Goal: Task Accomplishment & Management: Manage account settings

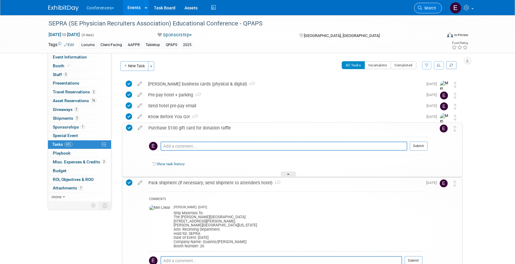
click at [433, 10] on span "Search" at bounding box center [429, 8] width 14 height 5
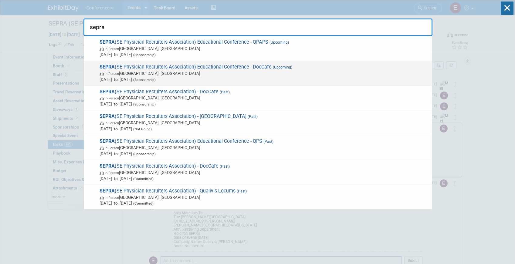
type input "sepra"
click at [243, 73] on span "In-Person FL, United States" at bounding box center [264, 73] width 329 height 6
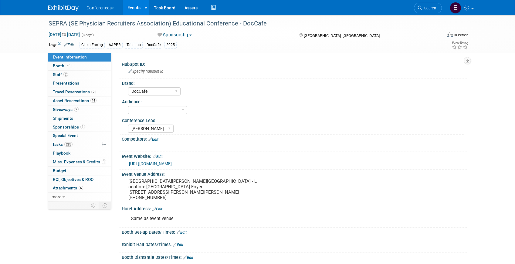
select select "DocCafe"
select select "[PERSON_NAME]"
click at [66, 118] on span "Shipments 0" at bounding box center [63, 118] width 20 height 5
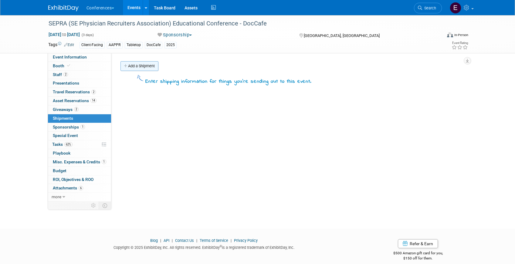
click at [150, 69] on link "Add a Shipment" at bounding box center [139, 66] width 38 height 10
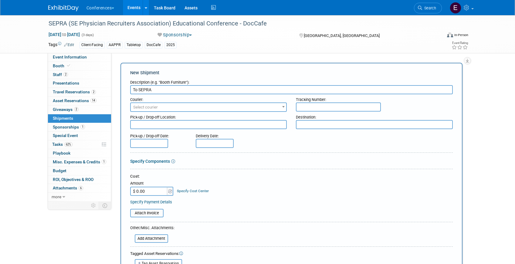
type input "To SEPRA"
click at [138, 109] on span "Select courier" at bounding box center [145, 107] width 25 height 5
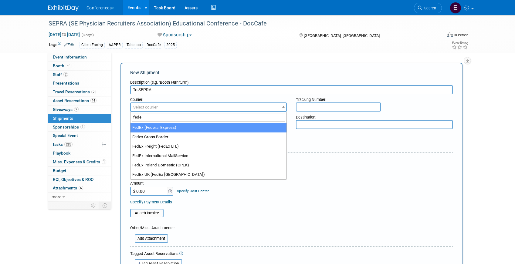
type input "fede"
select select "206"
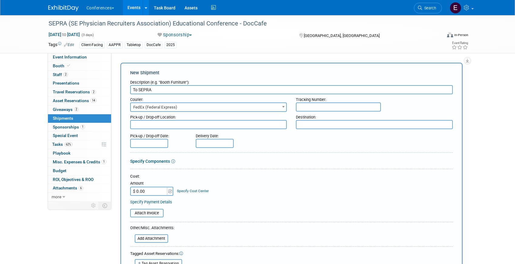
click at [312, 104] on input "text" at bounding box center [338, 107] width 85 height 9
click at [340, 105] on input "text" at bounding box center [338, 107] width 85 height 9
paste input "885056775012"
type input "885056775012"
click at [146, 192] on input "$ 0.00" at bounding box center [149, 191] width 38 height 9
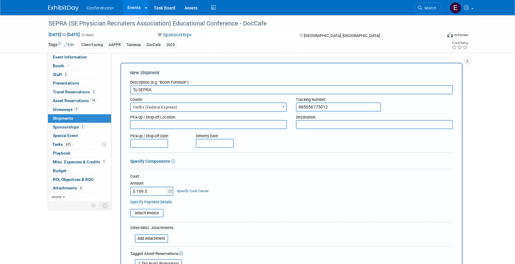
type input "$ 169.58"
click at [183, 190] on link "Specify Cost Center" at bounding box center [193, 191] width 32 height 4
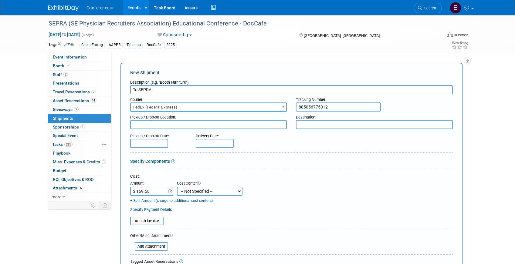
click at [183, 193] on select "-- Not Specified -- Aya Education Aya Healthcare Aya Locums Bespoke Corporate […" at bounding box center [210, 191] width 66 height 9
select select "18965878"
click at [177, 187] on select "-- Not Specified -- Aya Education Aya Healthcare Aya Locums Bespoke Corporate […" at bounding box center [210, 191] width 66 height 9
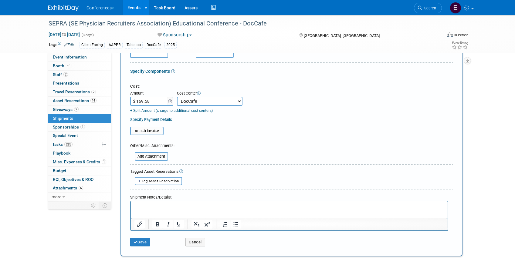
scroll to position [98, 0]
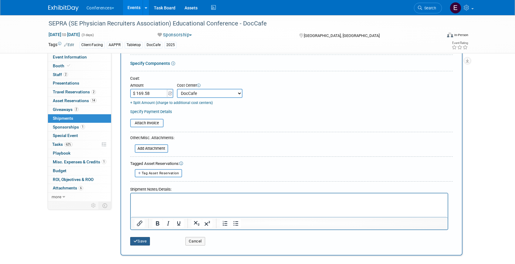
click at [146, 243] on button "Save" at bounding box center [140, 241] width 20 height 8
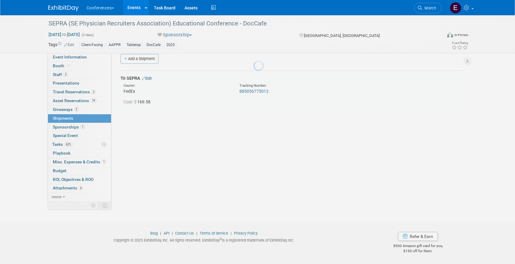
scroll to position [7, 0]
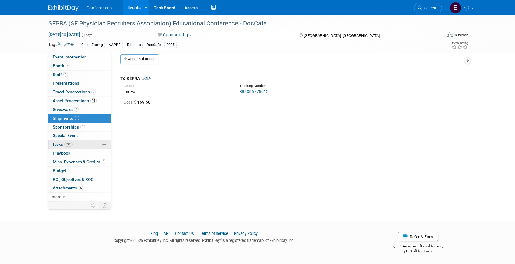
click at [86, 147] on link "62% Tasks 62%" at bounding box center [79, 144] width 63 height 8
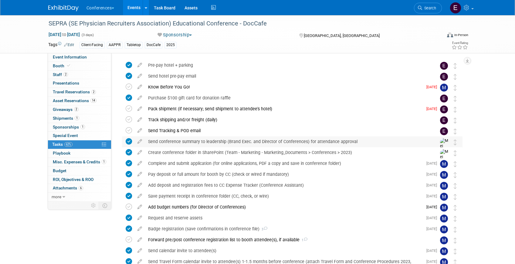
scroll to position [8, 0]
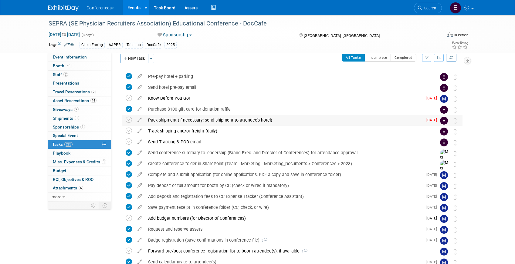
click at [196, 119] on div "Pack shipment (if necessary; send shipment to attendee's hotel)" at bounding box center [284, 120] width 278 height 10
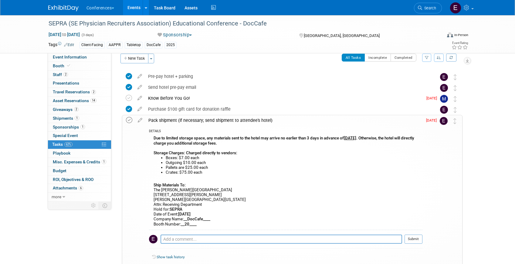
click at [127, 120] on icon at bounding box center [129, 120] width 6 height 6
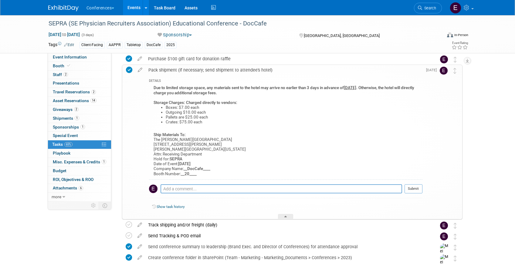
scroll to position [57, 0]
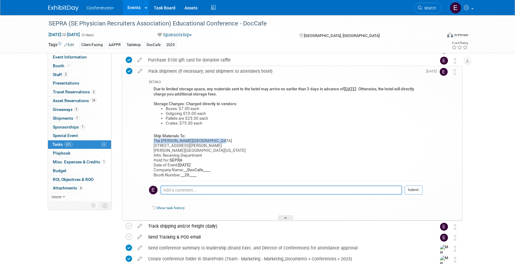
drag, startPoint x: 153, startPoint y: 140, endPoint x: 217, endPoint y: 141, distance: 64.3
click at [217, 141] on div "​Due to limited storage space, any materials sent to the hotel may arrive no ea…" at bounding box center [285, 132] width 273 height 95
click at [422, 6] on span "Search" at bounding box center [429, 8] width 14 height 5
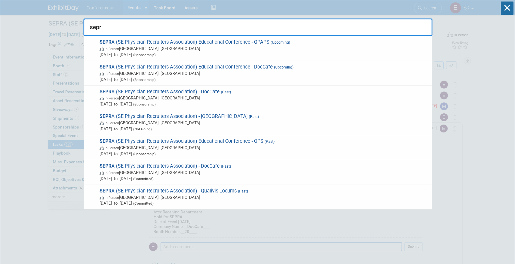
type input "sepra"
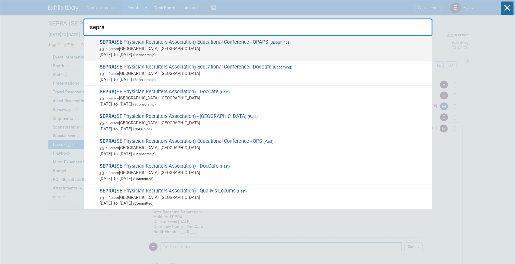
click at [260, 50] on span "In-Person FL, United States" at bounding box center [264, 49] width 329 height 6
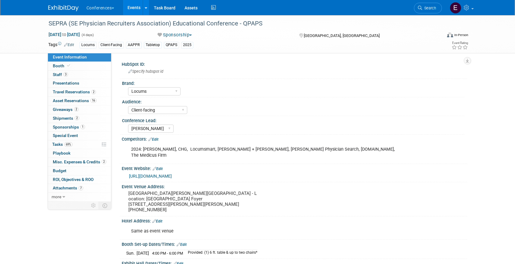
select select "Locums"
select select "Client-facing"
select select "[PERSON_NAME]"
click at [57, 113] on link "2 Giveaways 2" at bounding box center [79, 110] width 63 height 8
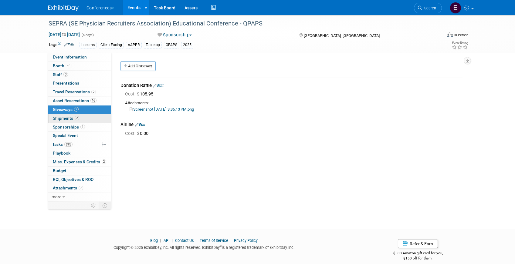
click at [57, 119] on span "Shipments 2" at bounding box center [66, 118] width 26 height 5
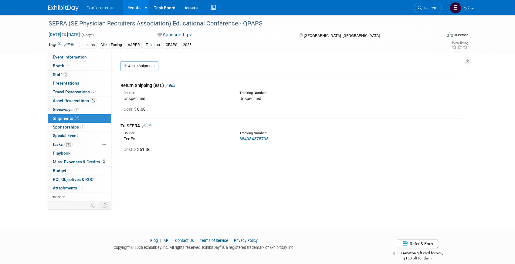
drag, startPoint x: 274, startPoint y: 138, endPoint x: 232, endPoint y: 138, distance: 41.9
click at [232, 138] on div "Courier: FedEx Tracking Number: 884984378795" at bounding box center [291, 135] width 351 height 13
click at [241, 138] on link "884984378795" at bounding box center [253, 139] width 29 height 5
click at [243, 160] on div "HubSpot ID: Specify hubspot id Brand: Aya Bespoke Corporate Dawson DocCafe Educ…" at bounding box center [289, 127] width 356 height 149
drag, startPoint x: 268, startPoint y: 138, endPoint x: 235, endPoint y: 138, distance: 33.1
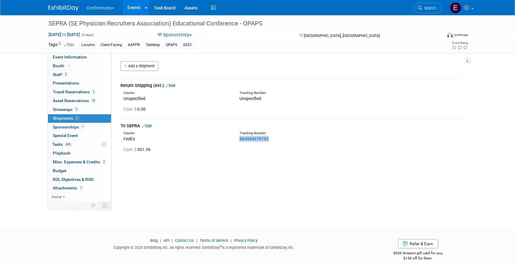
click at [235, 138] on div "Tracking Number: 884984378795" at bounding box center [307, 136] width 145 height 11
copy link "884984378795"
click at [92, 103] on span "Asset Reservations 16" at bounding box center [75, 100] width 44 height 5
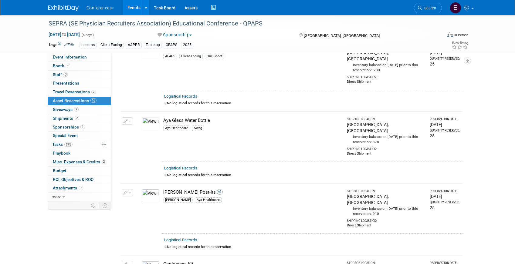
scroll to position [33, 0]
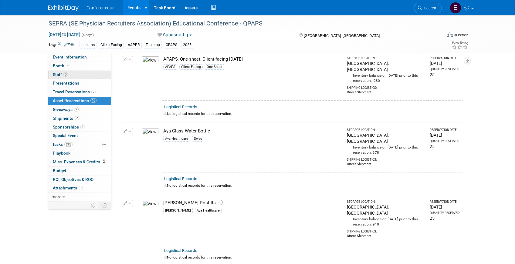
click at [67, 75] on span "3" at bounding box center [65, 74] width 5 height 5
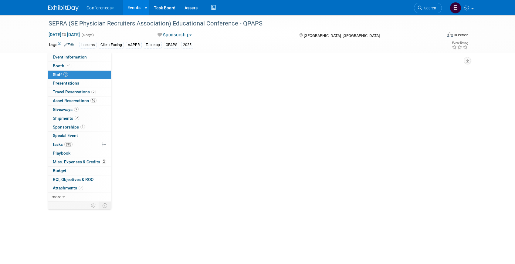
scroll to position [0, 0]
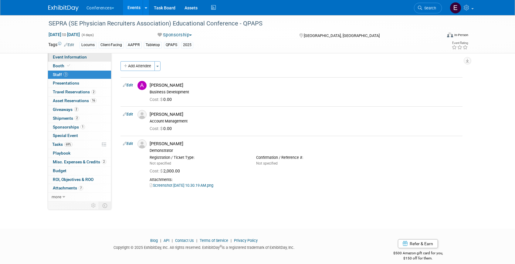
click at [79, 57] on span "Event Information" at bounding box center [70, 57] width 34 height 5
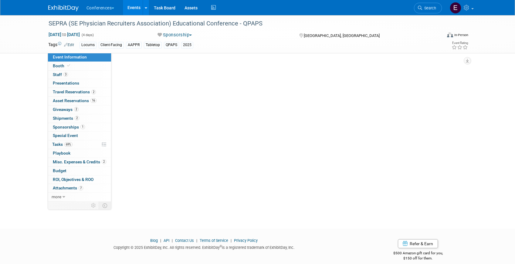
select select "Locums"
select select "Client-facing"
select select "[PERSON_NAME]"
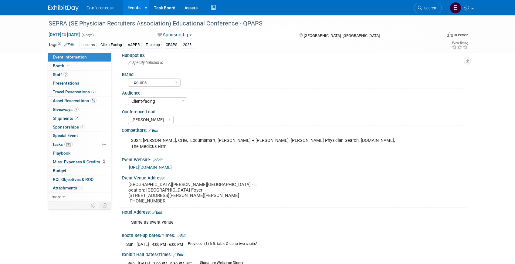
scroll to position [9, 0]
click at [426, 9] on span "Search" at bounding box center [429, 8] width 14 height 5
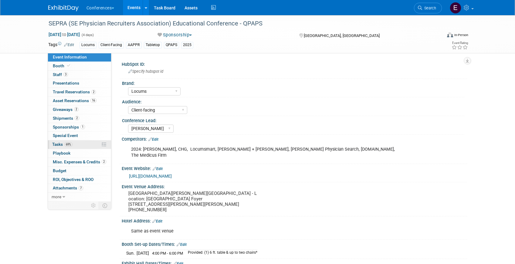
click at [67, 141] on link "69% Tasks 69%" at bounding box center [79, 144] width 63 height 8
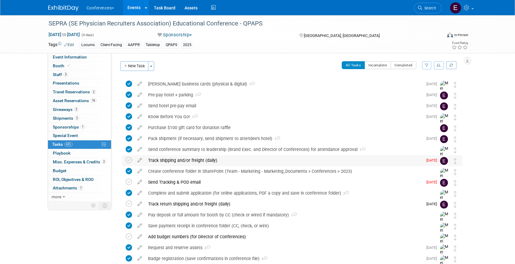
scroll to position [5, 0]
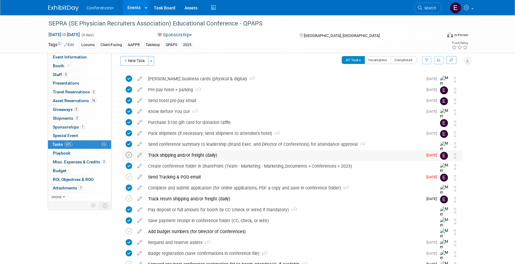
click at [129, 154] on icon at bounding box center [129, 155] width 6 height 6
click at [127, 175] on icon at bounding box center [129, 177] width 6 height 6
click at [426, 10] on span "Search" at bounding box center [429, 8] width 14 height 5
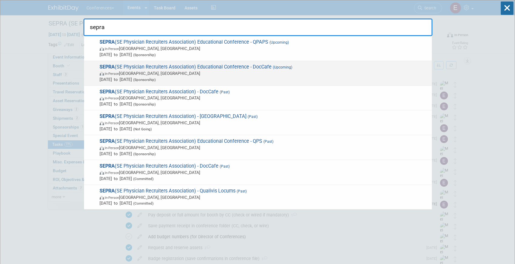
type input "sepra"
click at [207, 81] on span "Oct 12, 2025 to Oct 14, 2025 (Sponsorship)" at bounding box center [264, 79] width 329 height 6
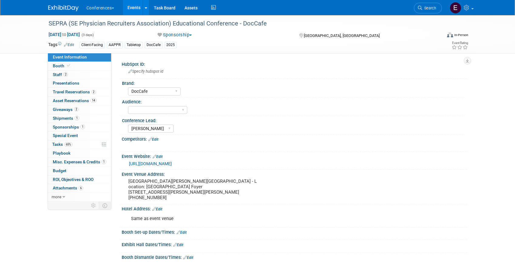
select select "DocCafe"
select select "[PERSON_NAME]"
click at [82, 109] on link "2 Giveaways 2" at bounding box center [79, 110] width 63 height 8
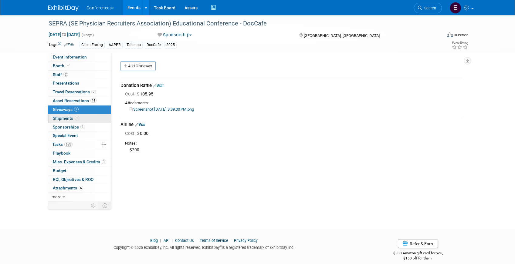
click at [80, 115] on link "1 Shipments 1" at bounding box center [79, 118] width 63 height 8
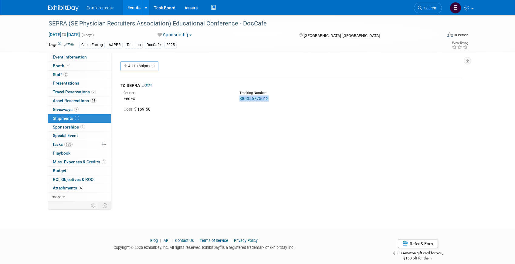
drag, startPoint x: 273, startPoint y: 99, endPoint x: 239, endPoint y: 100, distance: 34.0
click at [239, 100] on div "885056775012" at bounding box center [307, 99] width 136 height 6
copy link "885056775012"
click at [246, 100] on link "885056775012" at bounding box center [253, 98] width 29 height 5
click at [103, 100] on link "14 Asset Reservations 14" at bounding box center [79, 101] width 63 height 8
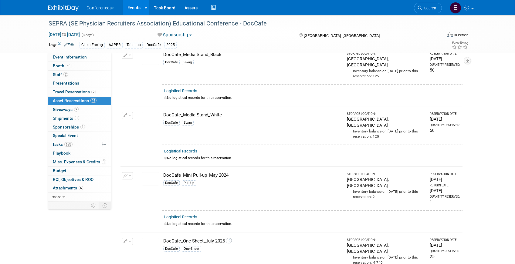
scroll to position [484, 0]
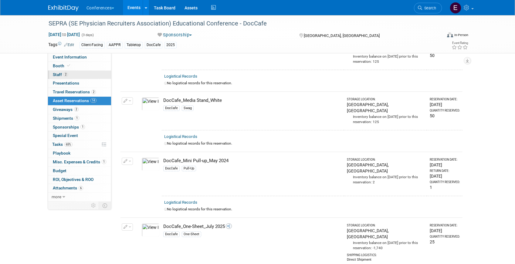
click at [76, 73] on link "2 Staff 2" at bounding box center [79, 75] width 63 height 8
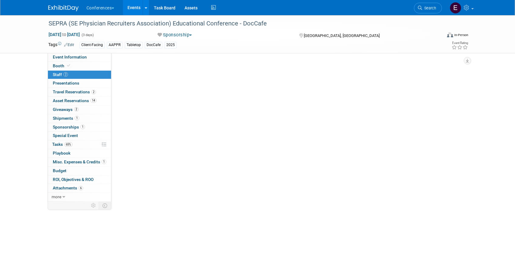
scroll to position [0, 0]
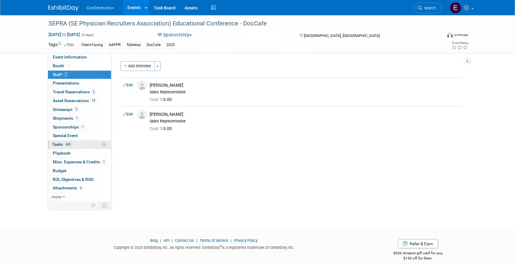
click at [63, 146] on span "Tasks 65%" at bounding box center [62, 144] width 20 height 5
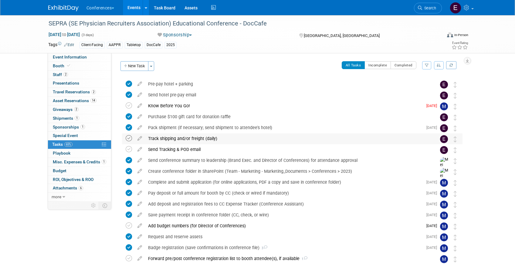
click at [128, 137] on icon at bounding box center [129, 138] width 6 height 6
click at [128, 147] on icon at bounding box center [129, 149] width 6 height 6
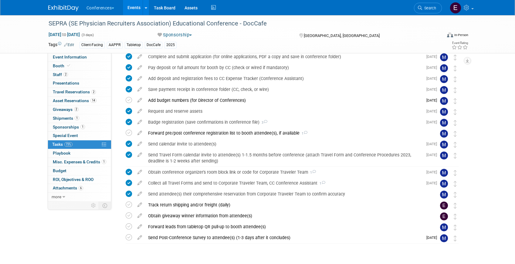
scroll to position [142, 0]
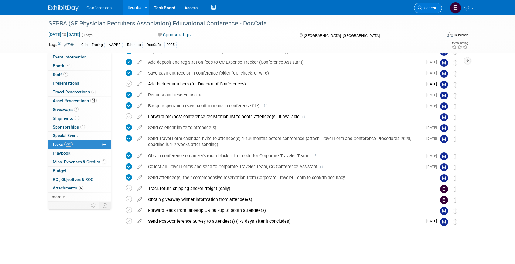
click at [424, 10] on span "Search" at bounding box center [429, 8] width 14 height 5
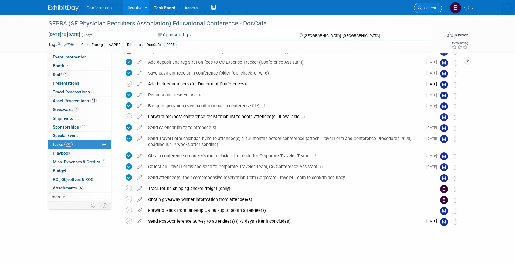
scroll to position [0, 0]
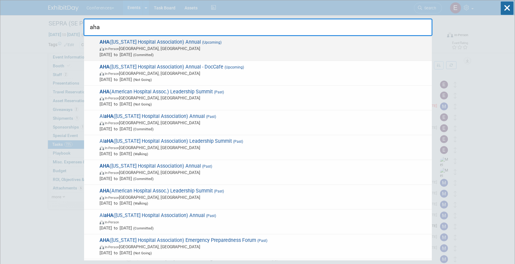
type input "aha"
click at [171, 45] on span "AHA (Arkansas Hospital Association) Annual (Upcoming) In-Person Little Rock, AR…" at bounding box center [263, 48] width 331 height 19
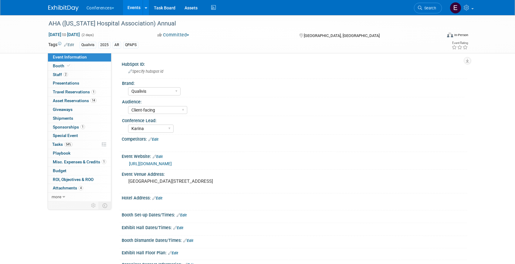
select select "Qualivis"
select select "Client-facing"
select select "Karina"
click at [65, 113] on link "0 Giveaways 0" at bounding box center [79, 110] width 63 height 8
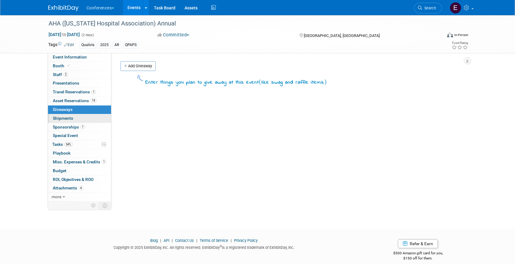
click at [64, 117] on span "Shipments 0" at bounding box center [63, 118] width 20 height 5
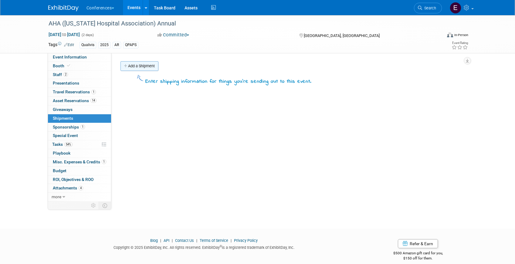
click at [149, 65] on link "Add a Shipment" at bounding box center [139, 66] width 38 height 10
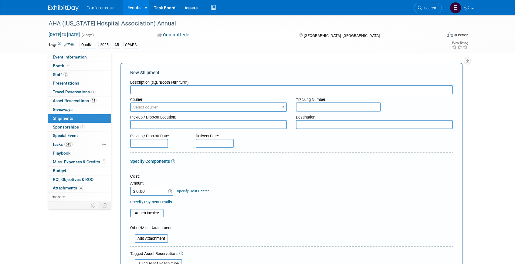
type input "a"
type input "To AHA"
click at [150, 109] on span "Select courier" at bounding box center [145, 107] width 25 height 5
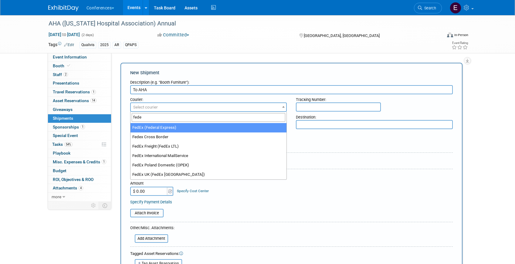
type input "fede"
select select "206"
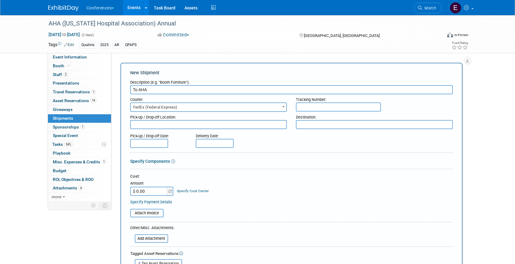
click at [306, 109] on input "text" at bounding box center [338, 107] width 85 height 9
paste input "885056806861"
type input "885056806861"
click at [152, 194] on input "$ 0.00" at bounding box center [149, 191] width 38 height 9
type input "$ 292.24"
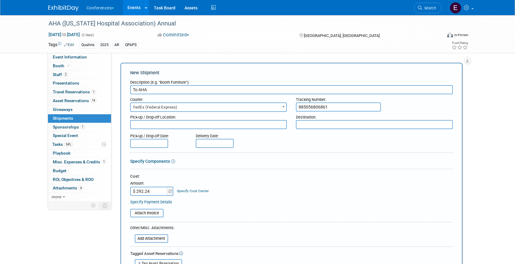
click at [191, 191] on link "Specify Cost Center" at bounding box center [193, 191] width 32 height 4
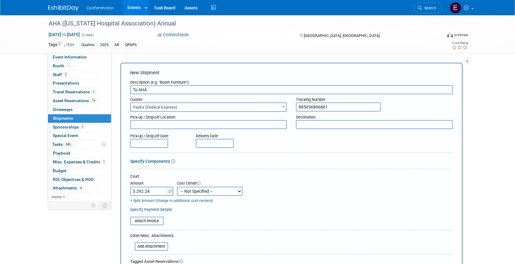
click at [191, 191] on select "-- Not Specified -- Aya Education Aya Healthcare Aya Locums Bespoke Corporate D…" at bounding box center [210, 191] width 66 height 9
select select "18965874"
click at [177, 187] on select "-- Not Specified -- Aya Education Aya Healthcare Aya Locums Bespoke Corporate D…" at bounding box center [210, 191] width 66 height 9
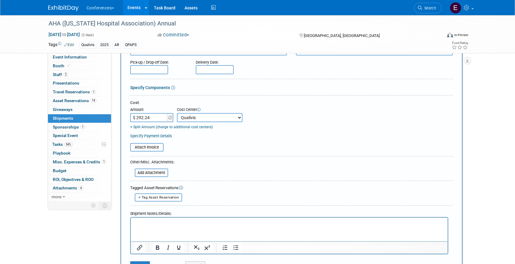
scroll to position [83, 0]
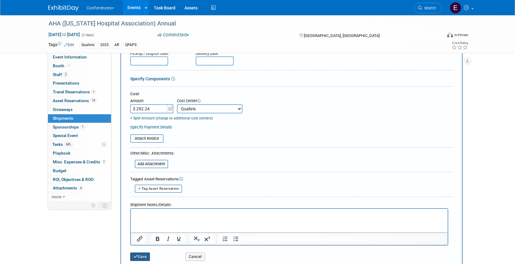
click at [133, 253] on button "Save" at bounding box center [140, 257] width 20 height 8
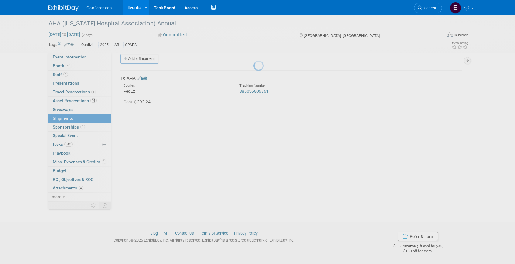
scroll to position [7, 0]
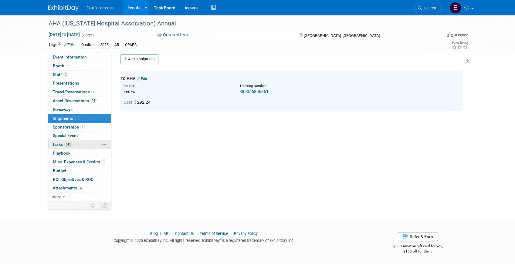
click at [75, 144] on link "54% Tasks 54%" at bounding box center [79, 144] width 63 height 8
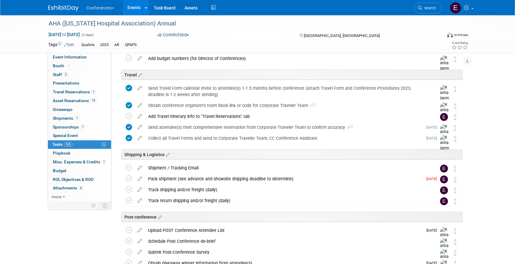
scroll to position [212, 0]
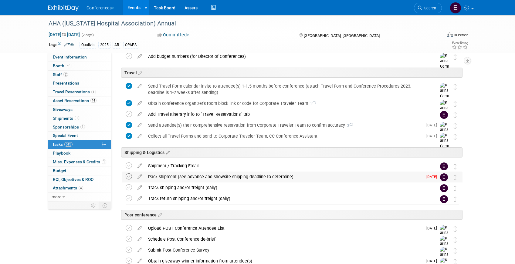
click at [127, 175] on icon at bounding box center [129, 177] width 6 height 6
click at [202, 177] on div "Pack shipment (see advance and showsite shipping deadline to determine)" at bounding box center [284, 177] width 278 height 10
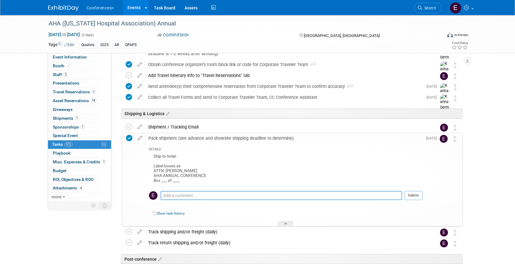
scroll to position [251, 0]
click at [82, 74] on link "2 Staff 2" at bounding box center [79, 75] width 63 height 8
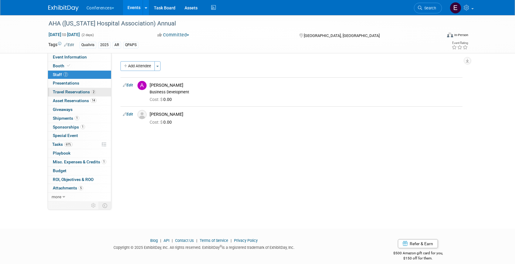
click at [83, 93] on span "Travel Reservations 2" at bounding box center [74, 92] width 43 height 5
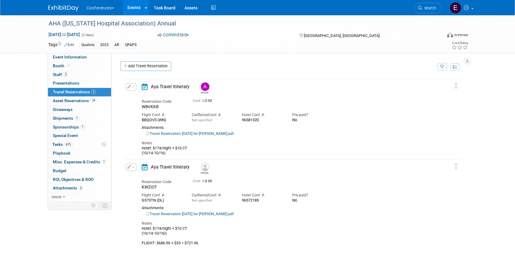
drag, startPoint x: 242, startPoint y: 120, endPoint x: 269, endPoint y: 120, distance: 27.0
click at [269, 120] on div "96581320" at bounding box center [262, 120] width 41 height 5
copy div "96581320"
click at [226, 197] on div "Car Rental Conf. #:" at bounding box center [212, 195] width 41 height 5
drag, startPoint x: 241, startPoint y: 201, endPoint x: 261, endPoint y: 202, distance: 20.0
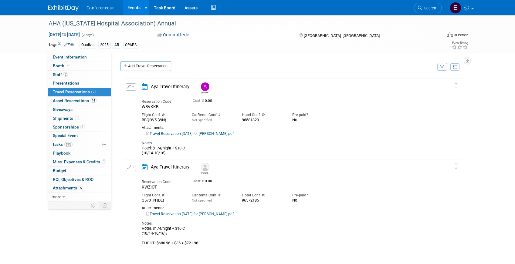
click at [261, 202] on div "Hotel Conf. #: 96572185" at bounding box center [262, 196] width 50 height 13
copy div "96572185"
click at [128, 90] on button "button" at bounding box center [131, 86] width 11 height 7
click at [137, 97] on button "Edit Reservation" at bounding box center [151, 97] width 51 height 9
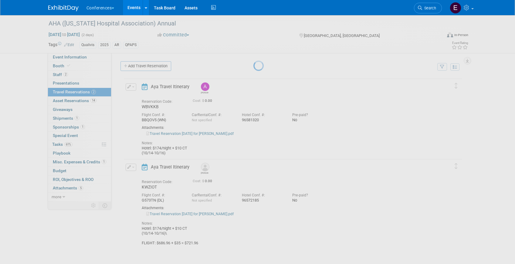
select select "9"
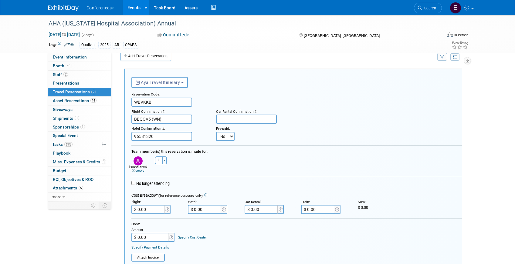
scroll to position [10, 0]
click at [224, 138] on select "No Yes" at bounding box center [225, 136] width 19 height 9
select select "1"
click at [216, 132] on select "No Yes" at bounding box center [225, 136] width 19 height 9
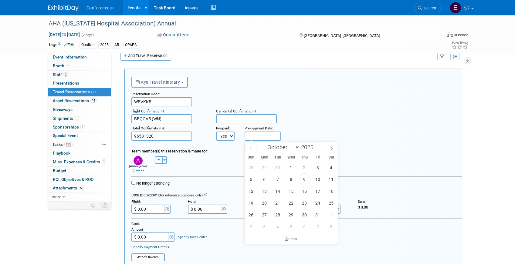
click at [254, 139] on input "text" at bounding box center [263, 136] width 36 height 9
click at [303, 177] on span "9" at bounding box center [305, 180] width 12 height 12
type input "Oct 9, 2025"
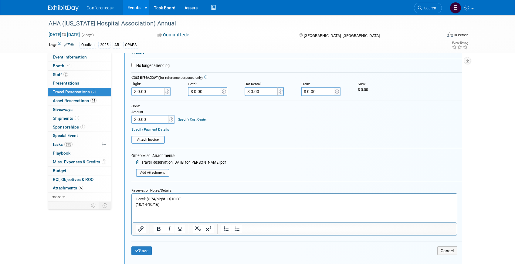
scroll to position [146, 0]
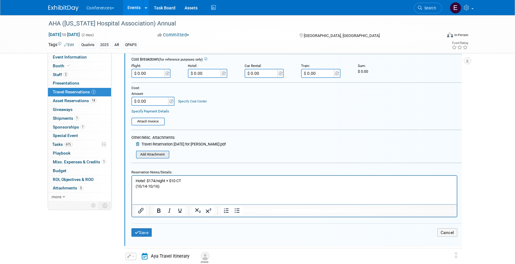
click at [158, 155] on input "file" at bounding box center [138, 154] width 62 height 6
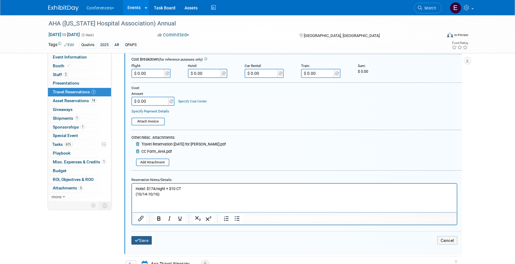
click at [141, 238] on button "Save" at bounding box center [141, 240] width 21 height 9
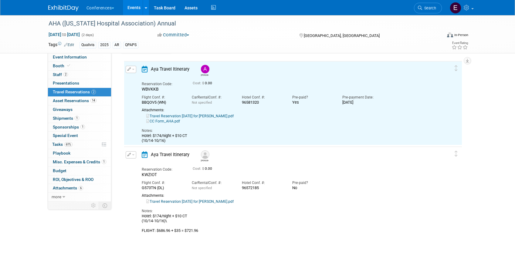
scroll to position [10, 0]
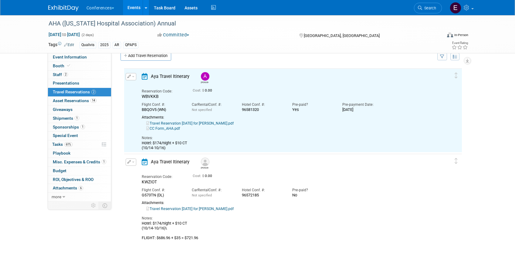
click at [130, 163] on icon "button" at bounding box center [129, 161] width 4 height 3
click at [143, 169] on button "Edit Reservation" at bounding box center [151, 172] width 51 height 9
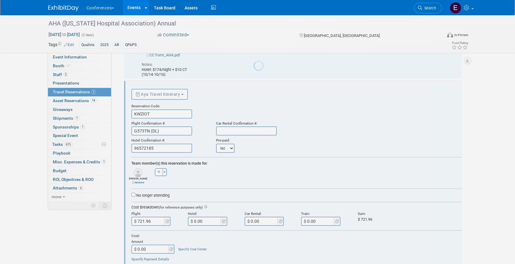
scroll to position [96, 0]
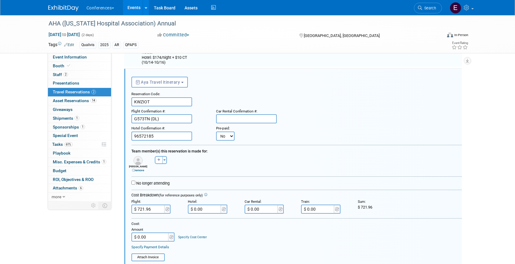
click at [227, 137] on select "No Yes" at bounding box center [225, 136] width 19 height 9
select select "1"
click at [216, 132] on select "No Yes" at bounding box center [225, 136] width 19 height 9
click at [255, 137] on input "text" at bounding box center [263, 136] width 36 height 9
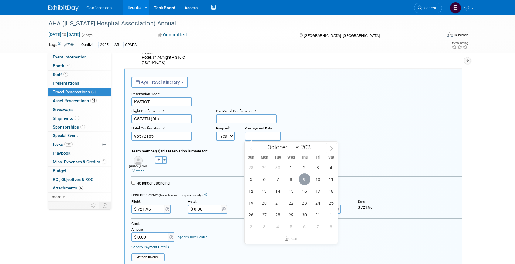
click at [306, 180] on span "9" at bounding box center [305, 180] width 12 height 12
type input "Oct 9, 2025"
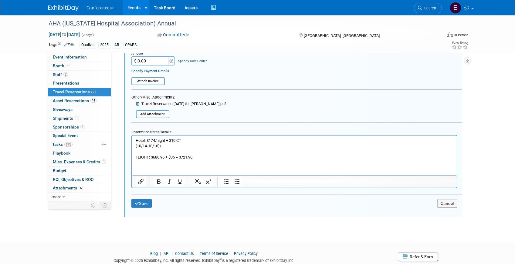
scroll to position [279, 0]
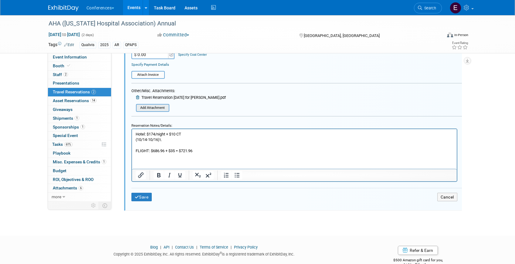
click at [159, 107] on input "file" at bounding box center [138, 108] width 62 height 6
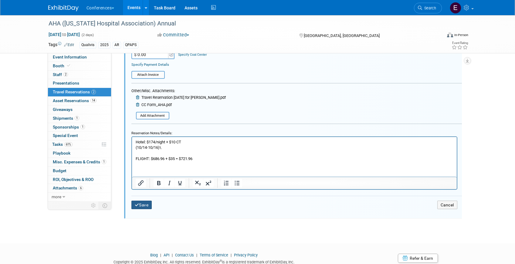
click at [137, 209] on button "Save" at bounding box center [141, 205] width 21 height 9
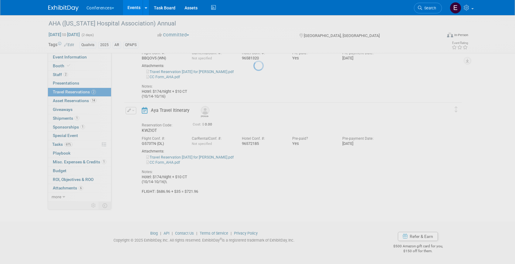
scroll to position [62, 0]
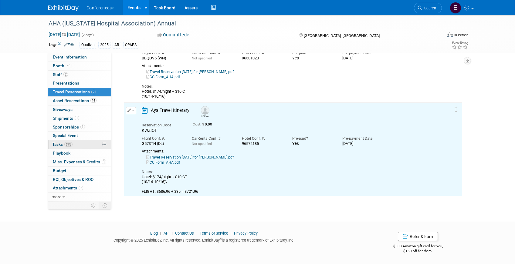
click at [85, 142] on link "61% Tasks 61%" at bounding box center [79, 144] width 63 height 8
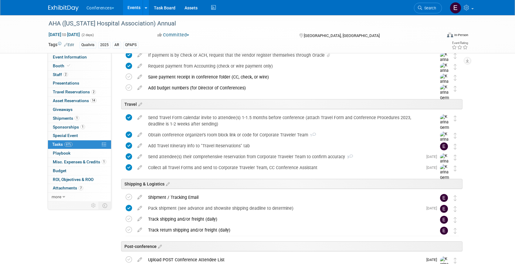
scroll to position [193, 0]
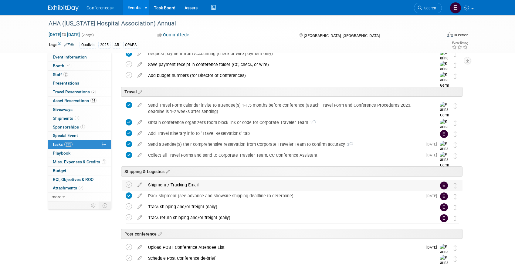
click at [189, 186] on div "Shipment / Tracking Email" at bounding box center [286, 185] width 283 height 10
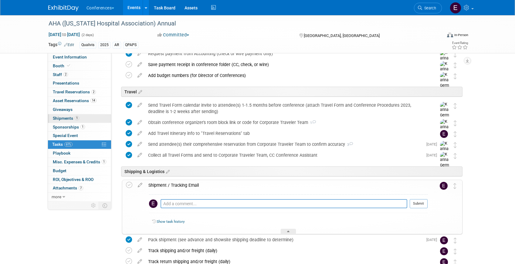
click at [104, 116] on link "1 Shipments 1" at bounding box center [79, 118] width 63 height 8
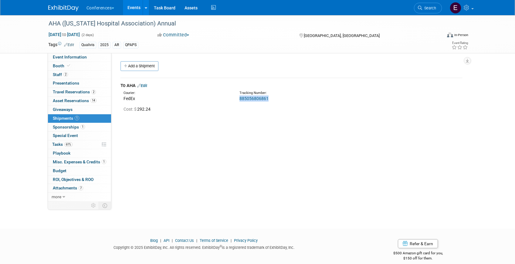
drag, startPoint x: 271, startPoint y: 96, endPoint x: 236, endPoint y: 98, distance: 34.9
click at [236, 97] on div "Tracking Number: 885056806861" at bounding box center [307, 96] width 145 height 11
copy link "885056806861"
click at [77, 148] on link "61% Tasks 61%" at bounding box center [79, 144] width 63 height 8
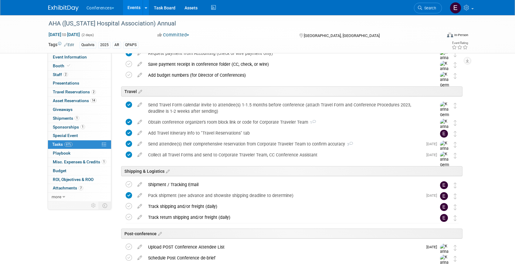
scroll to position [193, 0]
click at [166, 196] on div "Pack shipment (see advance and showsite shipping deadline to determine)" at bounding box center [284, 196] width 278 height 10
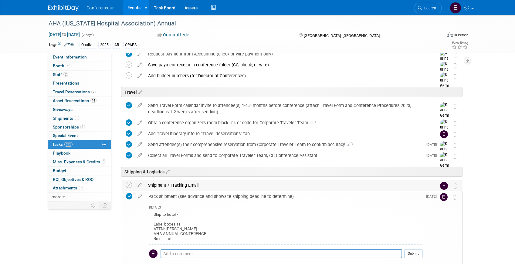
click at [167, 187] on div "Shipment / Tracking Email" at bounding box center [286, 185] width 283 height 10
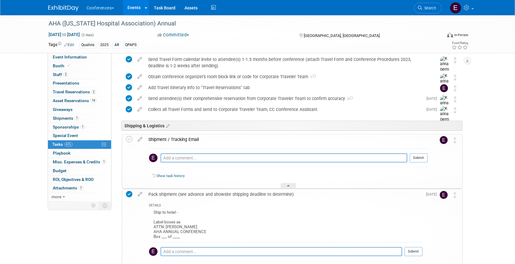
scroll to position [257, 0]
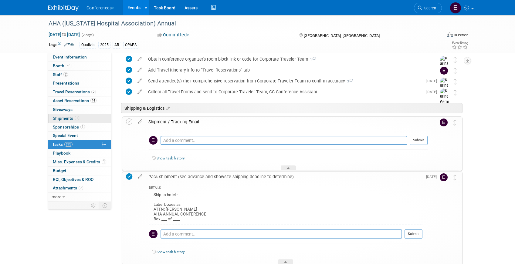
click at [65, 116] on link "1 Shipments 1" at bounding box center [79, 118] width 63 height 8
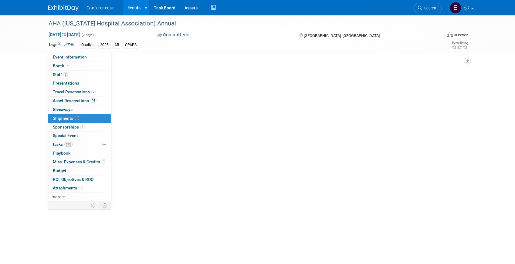
scroll to position [0, 0]
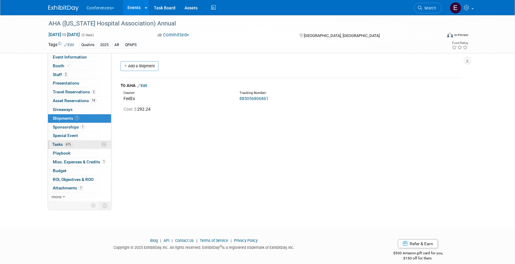
click at [75, 144] on link "61% Tasks 61%" at bounding box center [79, 144] width 63 height 8
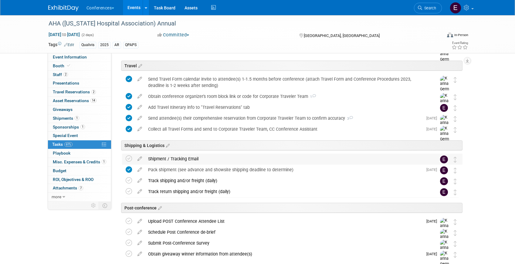
scroll to position [221, 0]
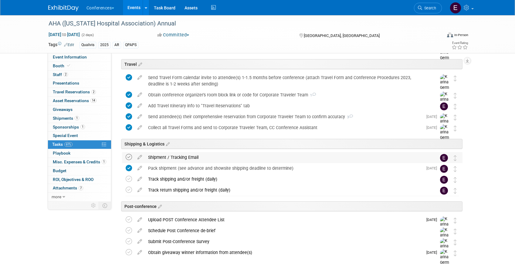
click at [128, 157] on icon at bounding box center [129, 157] width 6 height 6
click at [157, 180] on div "Track shipping and/or freight (daily)" at bounding box center [286, 179] width 283 height 10
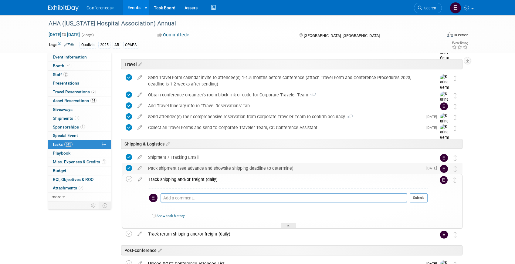
click at [179, 169] on div "Pack shipment (see advance and showsite shipping deadline to determine)" at bounding box center [284, 168] width 278 height 10
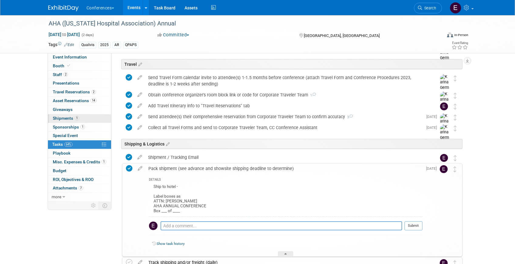
click at [63, 119] on span "Shipments 1" at bounding box center [66, 118] width 26 height 5
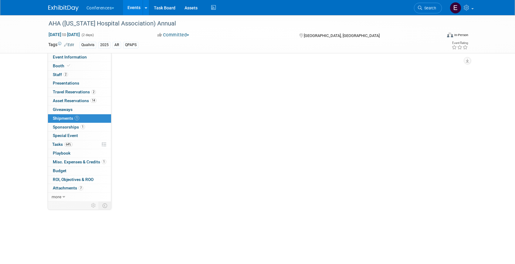
scroll to position [0, 0]
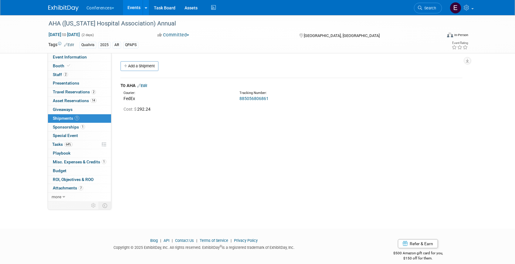
click at [250, 100] on link "885056806861" at bounding box center [253, 98] width 29 height 5
click at [80, 146] on link "64% Tasks 64%" at bounding box center [79, 144] width 63 height 8
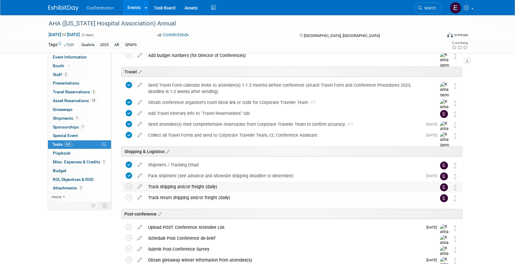
scroll to position [225, 0]
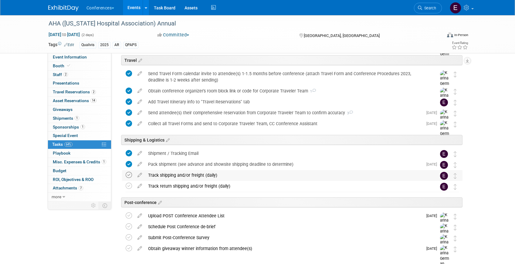
click at [129, 176] on icon at bounding box center [129, 175] width 6 height 6
click at [60, 116] on span "Shipments 1" at bounding box center [66, 118] width 26 height 5
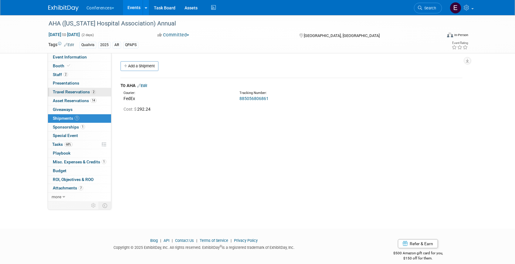
click at [67, 93] on span "Travel Reservations 2" at bounding box center [74, 92] width 43 height 5
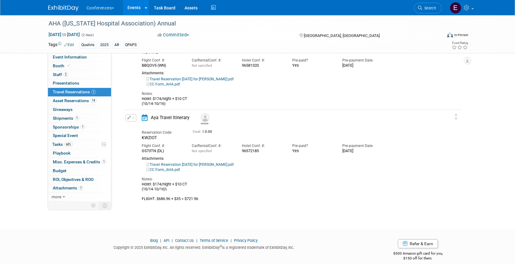
scroll to position [60, 0]
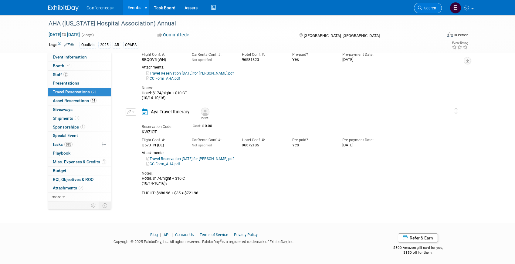
click at [424, 6] on span "Search" at bounding box center [429, 8] width 14 height 5
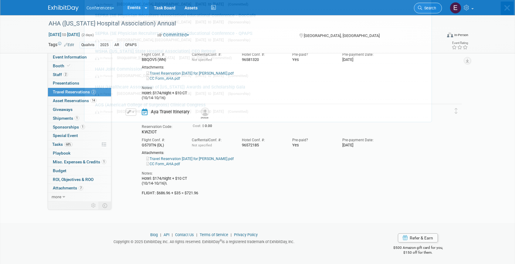
scroll to position [0, 0]
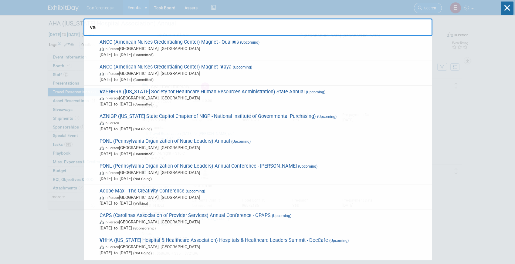
type input "vas"
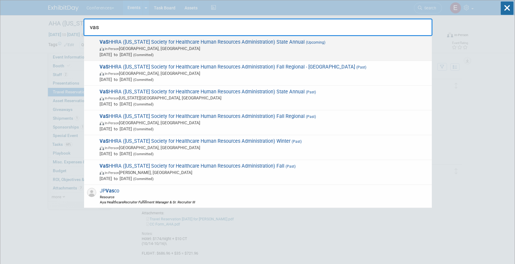
click at [275, 49] on span "In-Person Williamsburg, VA" at bounding box center [264, 49] width 329 height 6
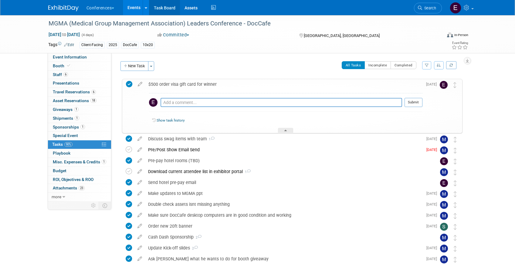
click at [165, 8] on link "Task Board" at bounding box center [164, 7] width 31 height 15
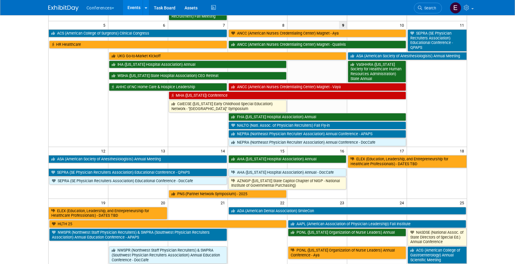
scroll to position [132, 0]
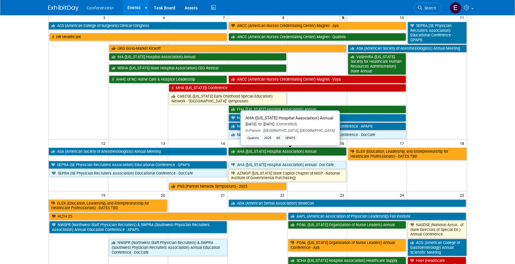
click at [247, 152] on link "AHA ([US_STATE] Hospital Association) Annual" at bounding box center [287, 152] width 118 height 8
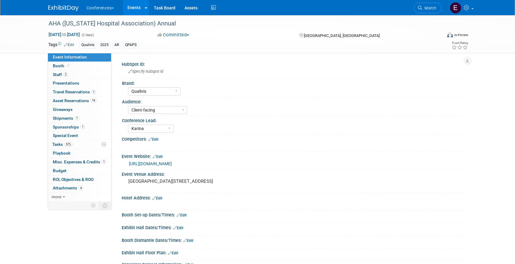
select select "Qualivis"
select select "Client-facing"
select select "Karina"
click at [88, 91] on span "Travel Reservations 1" at bounding box center [74, 92] width 43 height 5
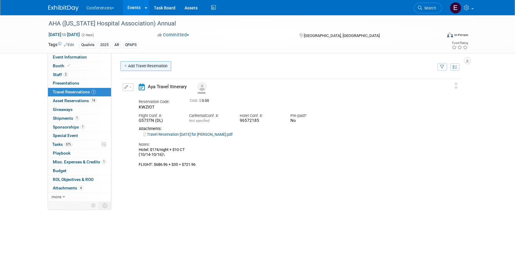
click at [147, 69] on link "Add Travel Reservation" at bounding box center [145, 66] width 51 height 10
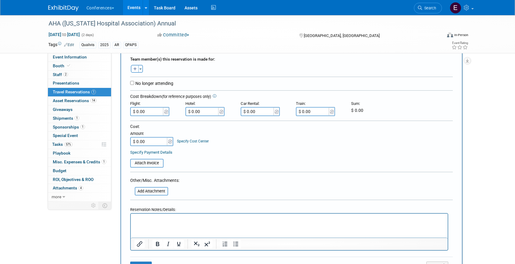
scroll to position [118, 0]
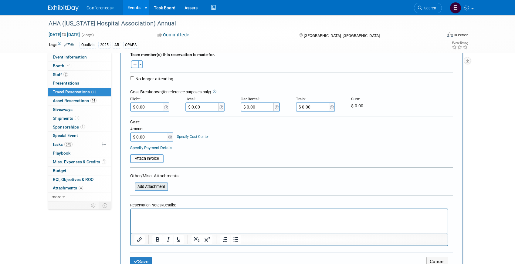
click at [147, 188] on input "file" at bounding box center [131, 186] width 72 height 7
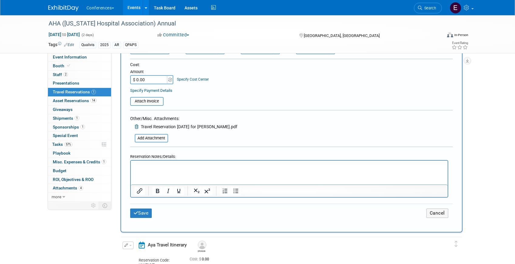
scroll to position [194, 0]
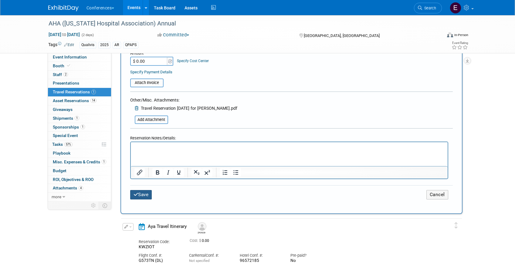
click at [139, 198] on button "Save" at bounding box center [141, 194] width 22 height 9
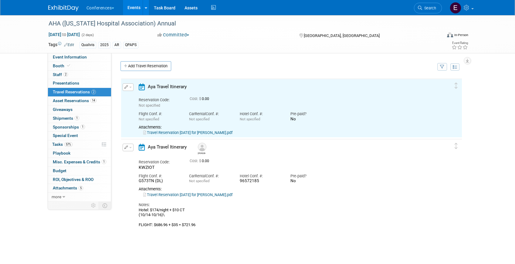
scroll to position [0, 0]
click at [194, 134] on link "Travel Reservation October 14 for ANDREA LYNN FISHER.pdf" at bounding box center [187, 132] width 89 height 5
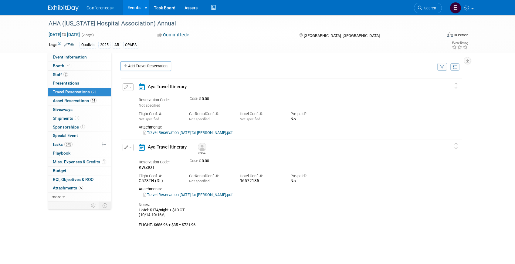
click at [130, 88] on span "button" at bounding box center [130, 87] width 2 height 1
click at [133, 96] on button "Edit Reservation" at bounding box center [148, 97] width 51 height 9
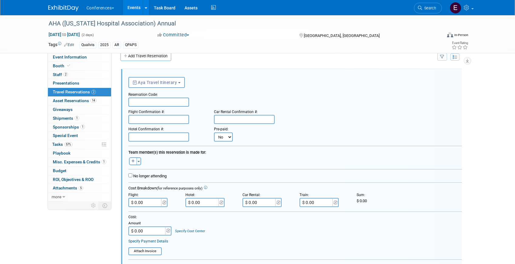
scroll to position [10, 0]
click at [147, 103] on input "text" at bounding box center [158, 101] width 61 height 9
paste input "WBVKKB"
type input "WBVKKB"
click at [170, 117] on input "text" at bounding box center [158, 119] width 61 height 9
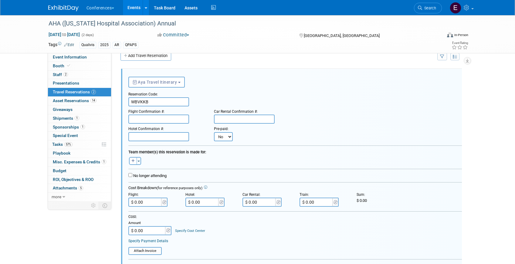
paste input "BBQOV5 (WN)"
type input "BBQOV5 (WN)"
click at [179, 135] on input "text" at bounding box center [158, 136] width 61 height 9
paste input "96581320"
type input "96581320"
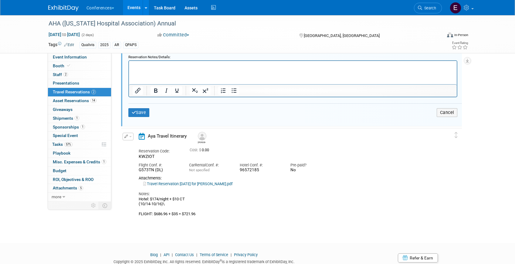
scroll to position [259, 0]
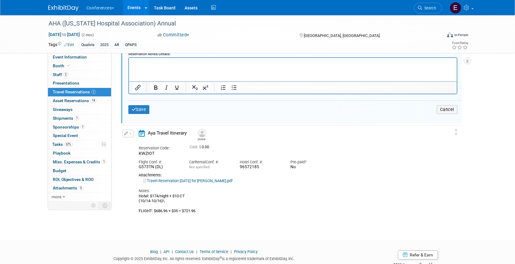
drag, startPoint x: 138, startPoint y: 198, endPoint x: 192, endPoint y: 202, distance: 53.6
click at [192, 202] on div "Hotel: $174/night + $10 CT (10/14-10/16)\ FLIGHT: $686.96 + $35 = $721.96" at bounding box center [286, 204] width 295 height 20
copy div "Hotel: $174/night + $10 CT (10/14-10/16)\"
click at [160, 66] on html at bounding box center [293, 62] width 328 height 8
paste body "Rich Text Area. Press ALT-0 for help."
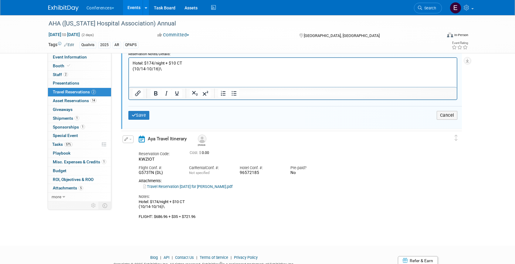
click at [164, 69] on p "Hotel: $174/night + $10 CT (10/14-10/16)\" at bounding box center [292, 66] width 321 height 12
click at [398, 27] on div "AHA ([US_STATE] Hospital Association) Annual" at bounding box center [239, 23] width 386 height 11
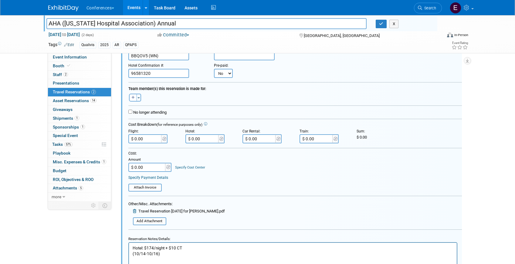
scroll to position [64, 0]
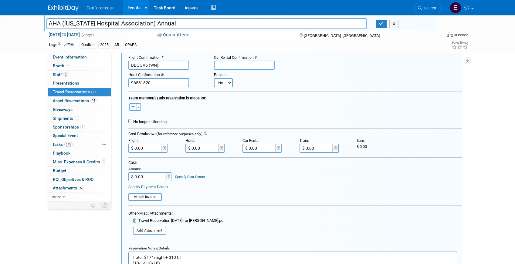
click at [132, 108] on icon "button" at bounding box center [132, 107] width 3 height 4
select select
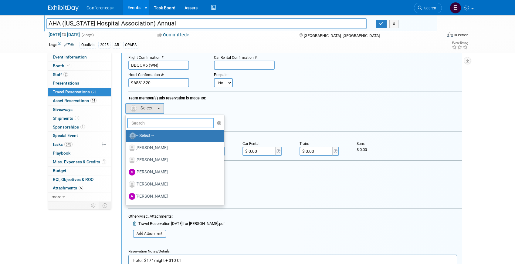
click at [140, 125] on input "text" at bounding box center [170, 123] width 87 height 10
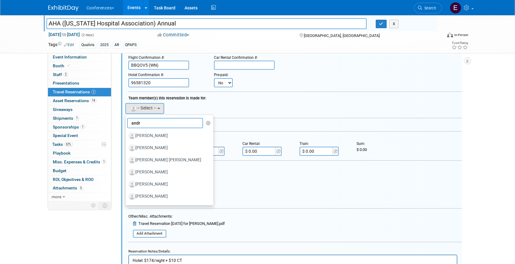
type input "andre"
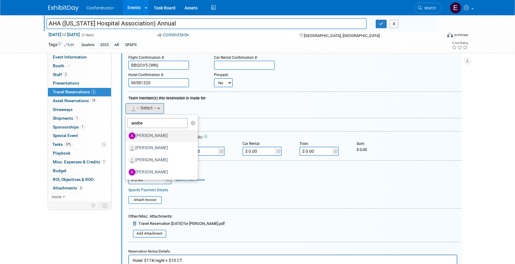
click at [155, 138] on label "Andrea Fisher" at bounding box center [160, 136] width 63 height 10
click at [127, 137] on input "Andrea Fisher" at bounding box center [125, 135] width 4 height 4
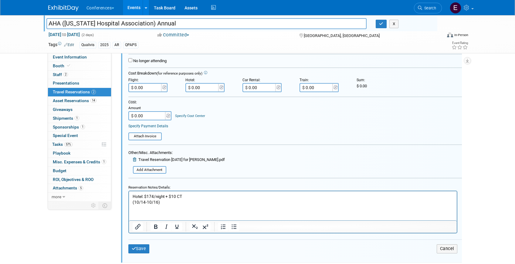
scroll to position [149, 0]
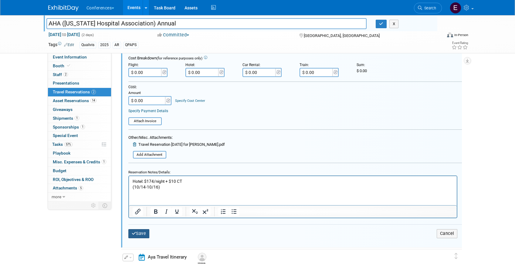
click at [135, 233] on icon "submit" at bounding box center [134, 233] width 5 height 4
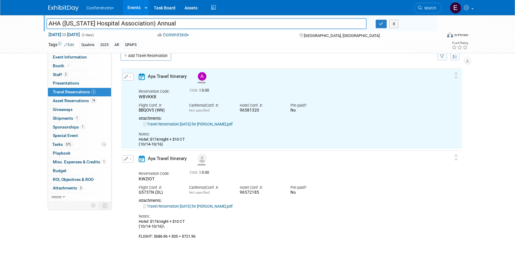
scroll to position [0, 0]
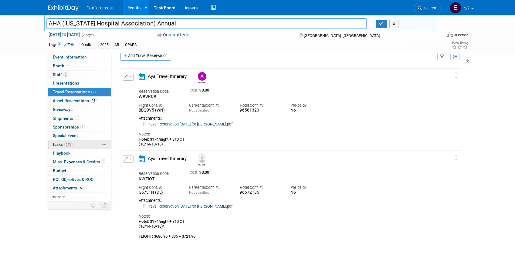
click at [75, 143] on link "57% Tasks 57%" at bounding box center [79, 144] width 63 height 8
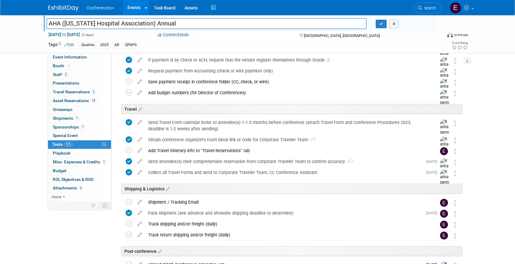
scroll to position [178, 0]
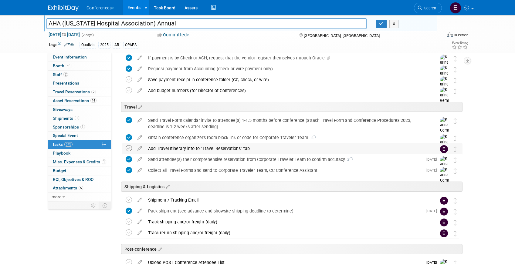
click at [128, 150] on icon at bounding box center [129, 148] width 6 height 6
click at [71, 93] on span "Travel Reservations 2" at bounding box center [74, 92] width 43 height 5
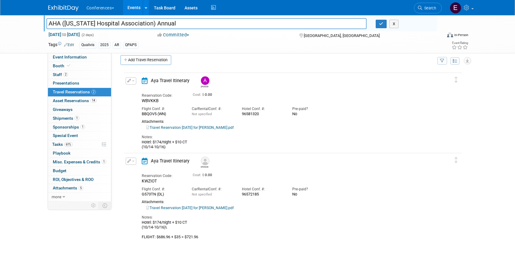
scroll to position [6, 0]
click at [56, 5] on img at bounding box center [63, 8] width 30 height 6
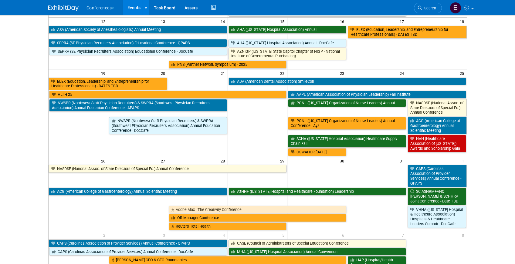
scroll to position [261, 0]
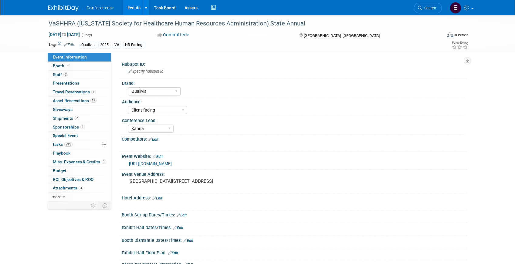
select select "Qualivis"
select select "Client-facing"
select select "Karina"
click at [72, 146] on span "79%" at bounding box center [68, 144] width 8 height 5
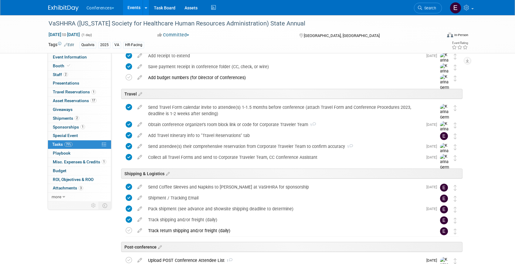
scroll to position [233, 0]
